Goal: Task Accomplishment & Management: Manage account settings

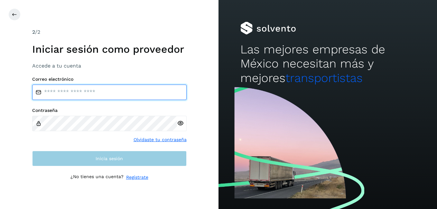
type input "**********"
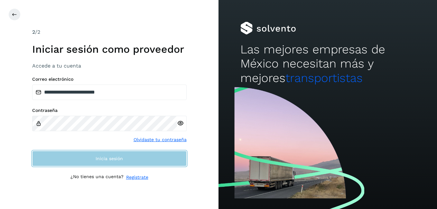
click at [77, 160] on button "Inicia sesión" at bounding box center [109, 158] width 155 height 15
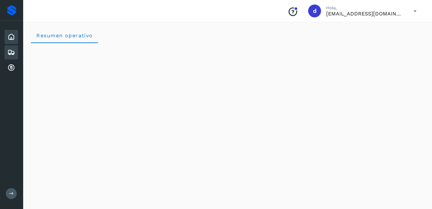
click at [13, 53] on icon at bounding box center [11, 53] width 8 height 8
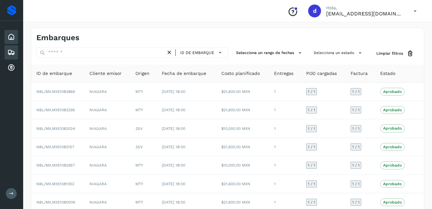
click at [11, 37] on icon at bounding box center [11, 37] width 8 height 8
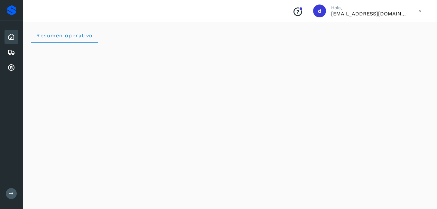
click at [7, 38] on div "Inicio" at bounding box center [12, 37] width 14 height 14
click at [9, 54] on icon at bounding box center [11, 53] width 8 height 8
